Goal: Information Seeking & Learning: Learn about a topic

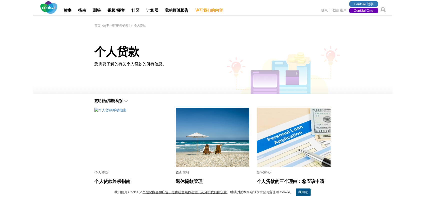
click at [62, 64] on div "首页 » 故事 » 更明智的理财 » 个人贷款 个人贷款 您需要了解的有关个人贷款的所有信息。" at bounding box center [213, 42] width 360 height 54
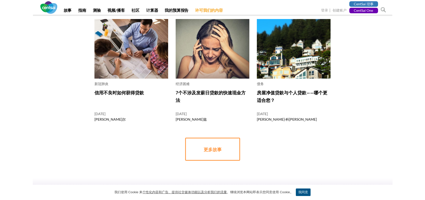
scroll to position [229, 0]
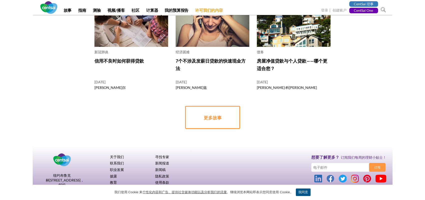
click at [62, 64] on div "个人贷款 个人贷款终极指南 [DATE] [PERSON_NAME] 森西老师 退休提款管理 [DATE] [PERSON_NAME]博士 新冠肺炎 个人贷款…" at bounding box center [212, 2] width 425 height 253
click at [300, 191] on font "我同意" at bounding box center [304, 192] width 10 height 4
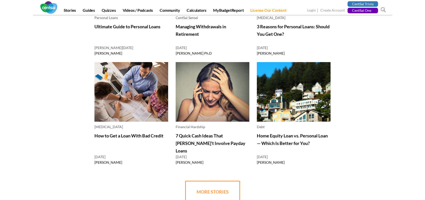
scroll to position [99, 0]
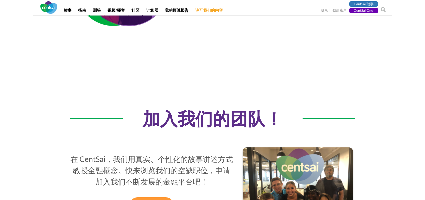
scroll to position [250, 0]
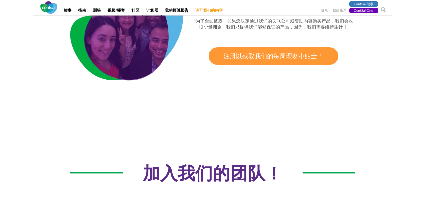
click at [396, 37] on section "关于我们 CentSai 是一家金融教育公司，致力于利用智能技术，让学习内容更具关联性、易于理解且切实可行。我们的内容引人入胜，并适用于实际生活。我们提供的文…" at bounding box center [212, 122] width 425 height 714
click at [63, 96] on div "我们相信，讲故事加上行动是教授个人理财最有效的方式。* *为了全面披露，如果您决定通过我们的关联公司或赞助内容购买产品，我们会收取少量佣金。我们只提供我们能够…" at bounding box center [213, 42] width 360 height 165
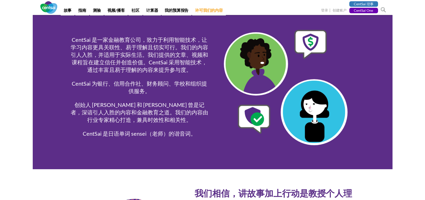
scroll to position [0, 0]
